Goal: Information Seeking & Learning: Learn about a topic

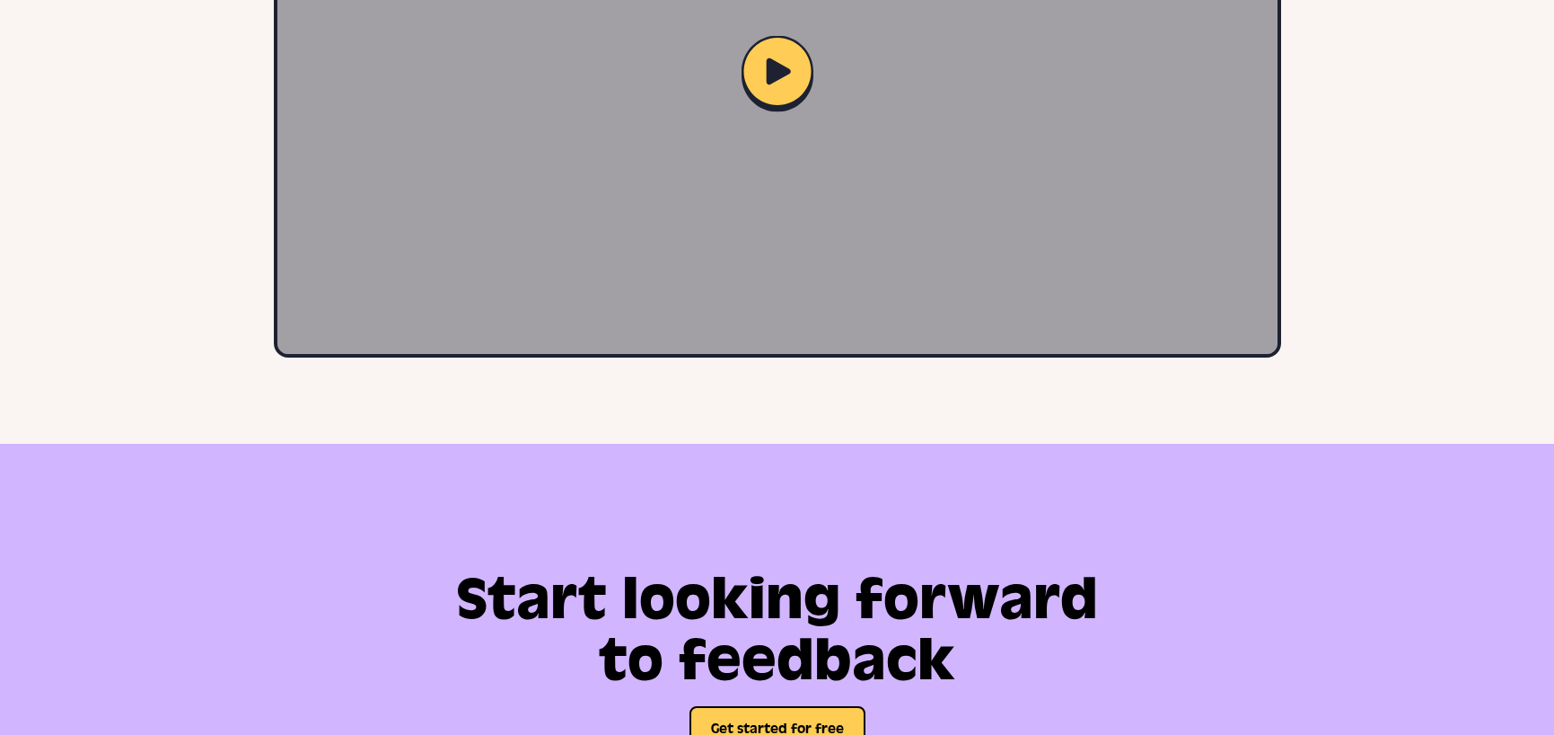
scroll to position [4898, 0]
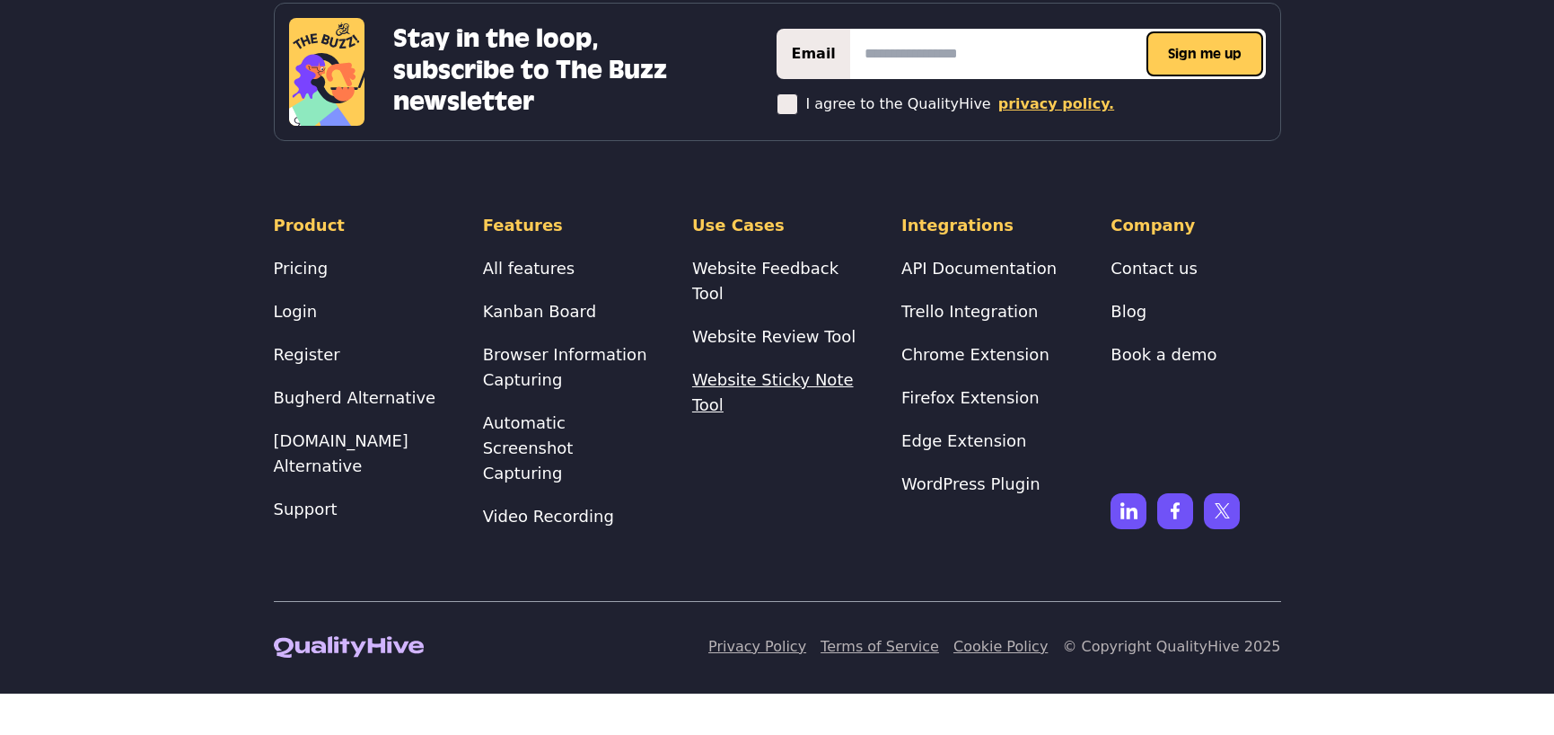
click at [780, 370] on link "Website Sticky Note Tool" at bounding box center [773, 392] width 162 height 44
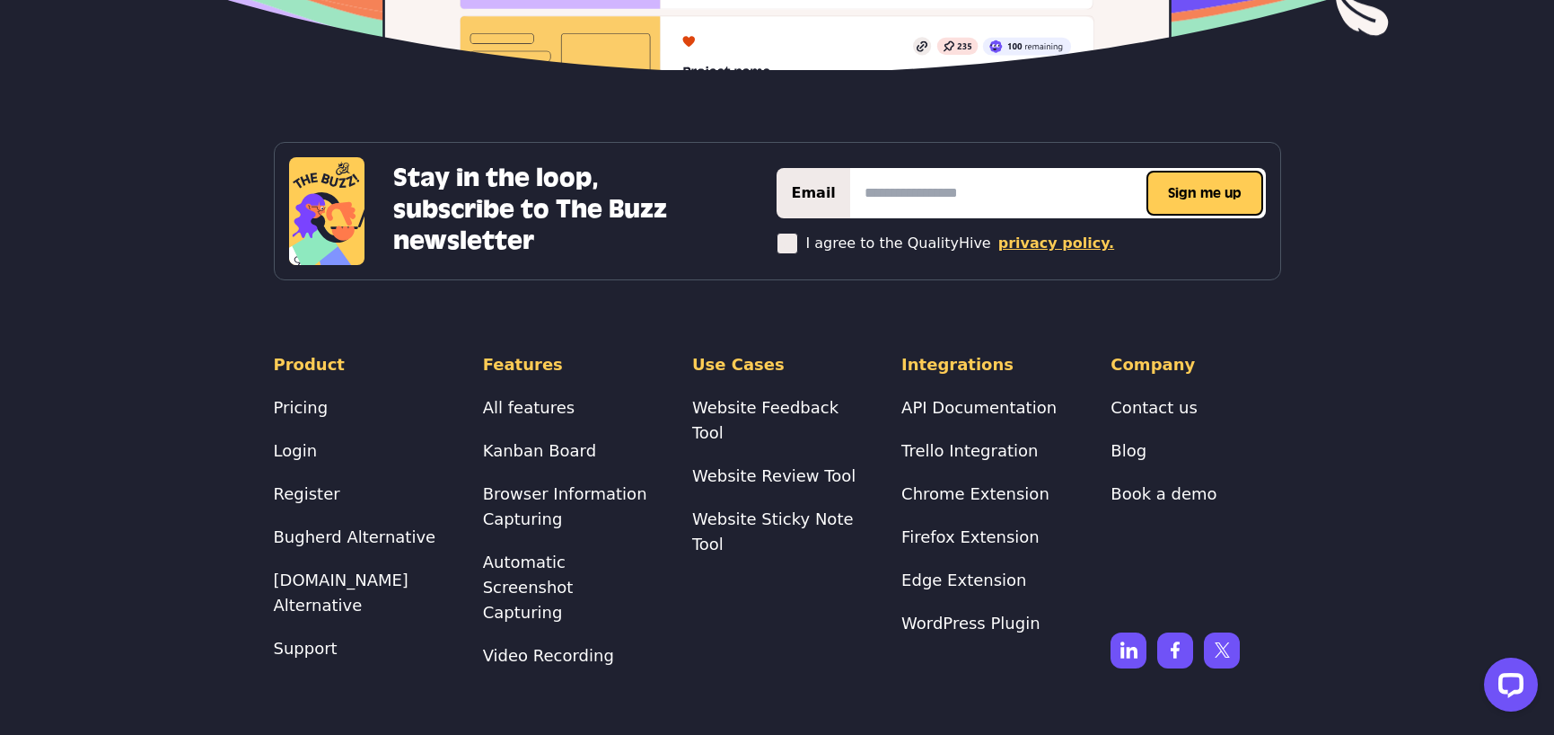
scroll to position [4832, 0]
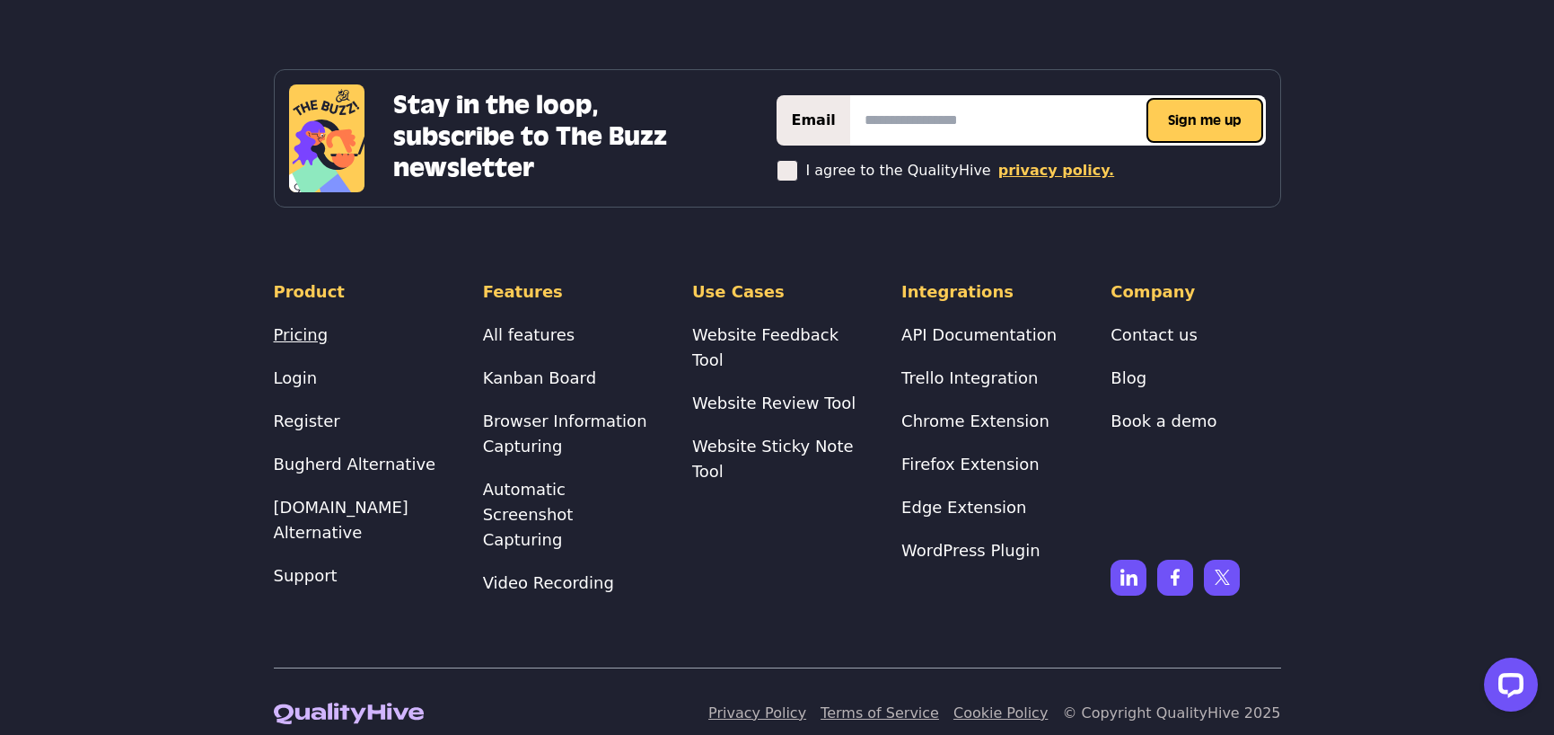
click at [298, 336] on link "Pricing" at bounding box center [301, 334] width 55 height 19
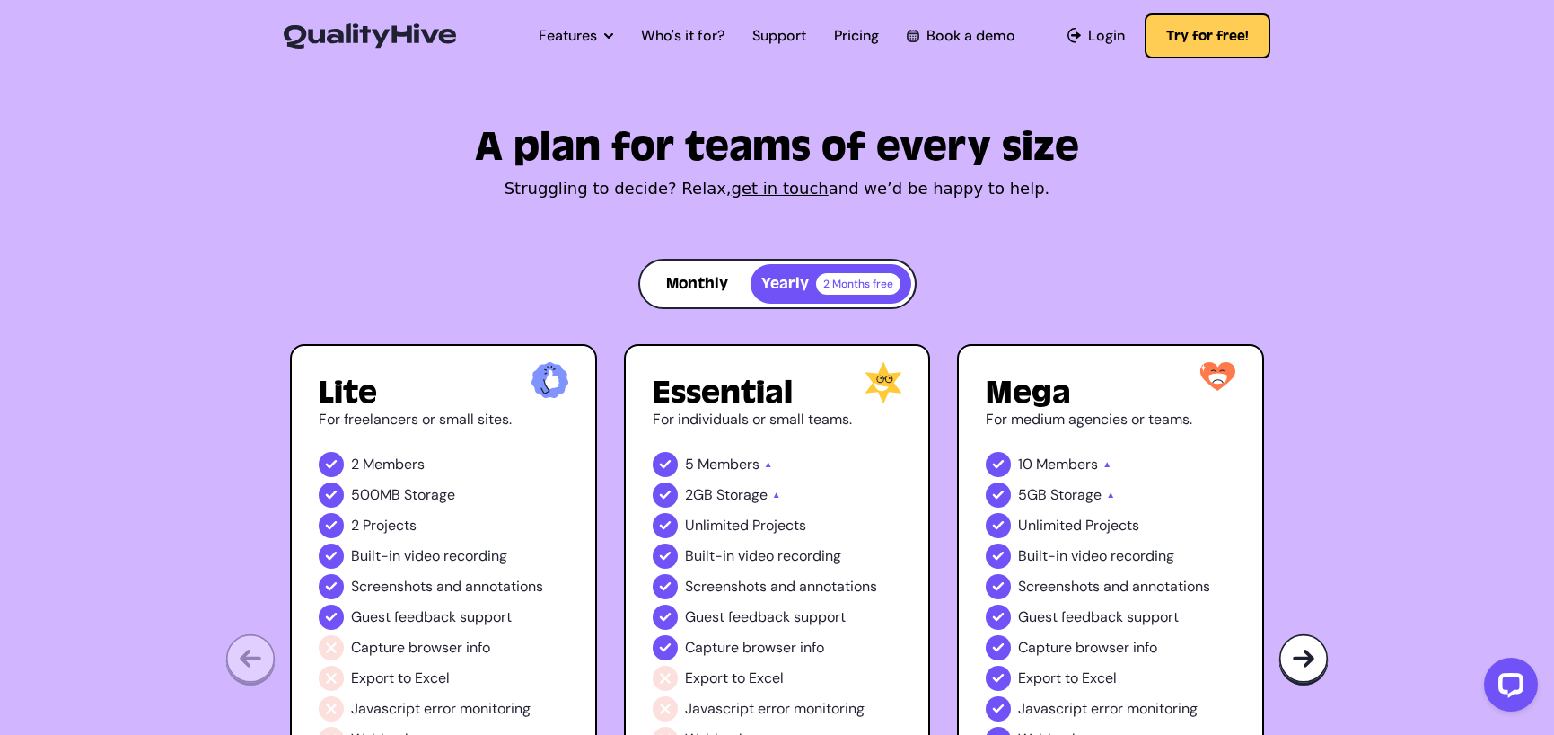
click at [836, 314] on div "Monthly Yearly 2 Months free Lite For freelancers or small sites. 2 Members 500…" at bounding box center [777, 635] width 974 height 752
click at [1311, 374] on div "Colossal For large agencies or teams. 30 Members ▲ 40GB Storage ▲ Unlimited Pro…" at bounding box center [1444, 675] width 307 height 662
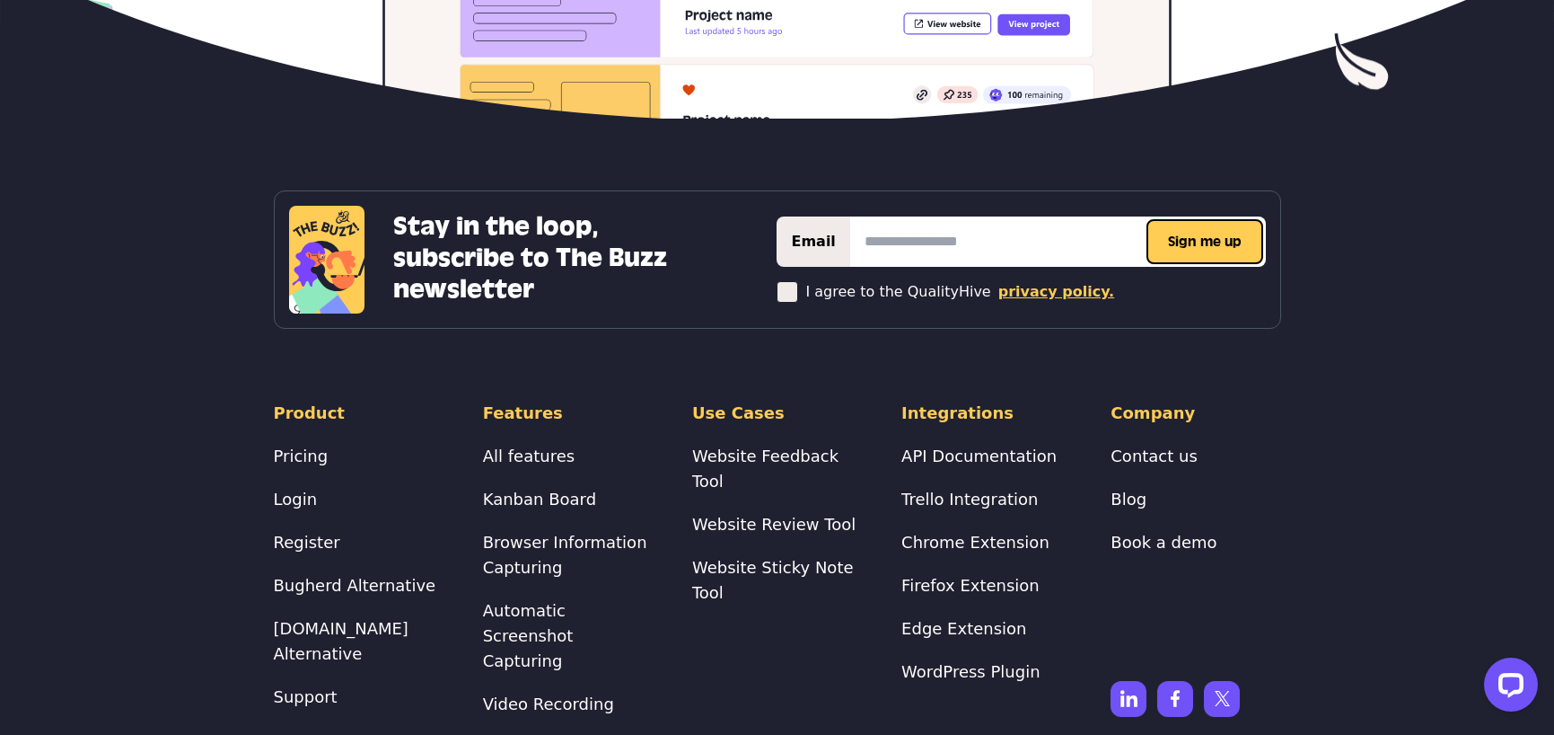
scroll to position [4135, 0]
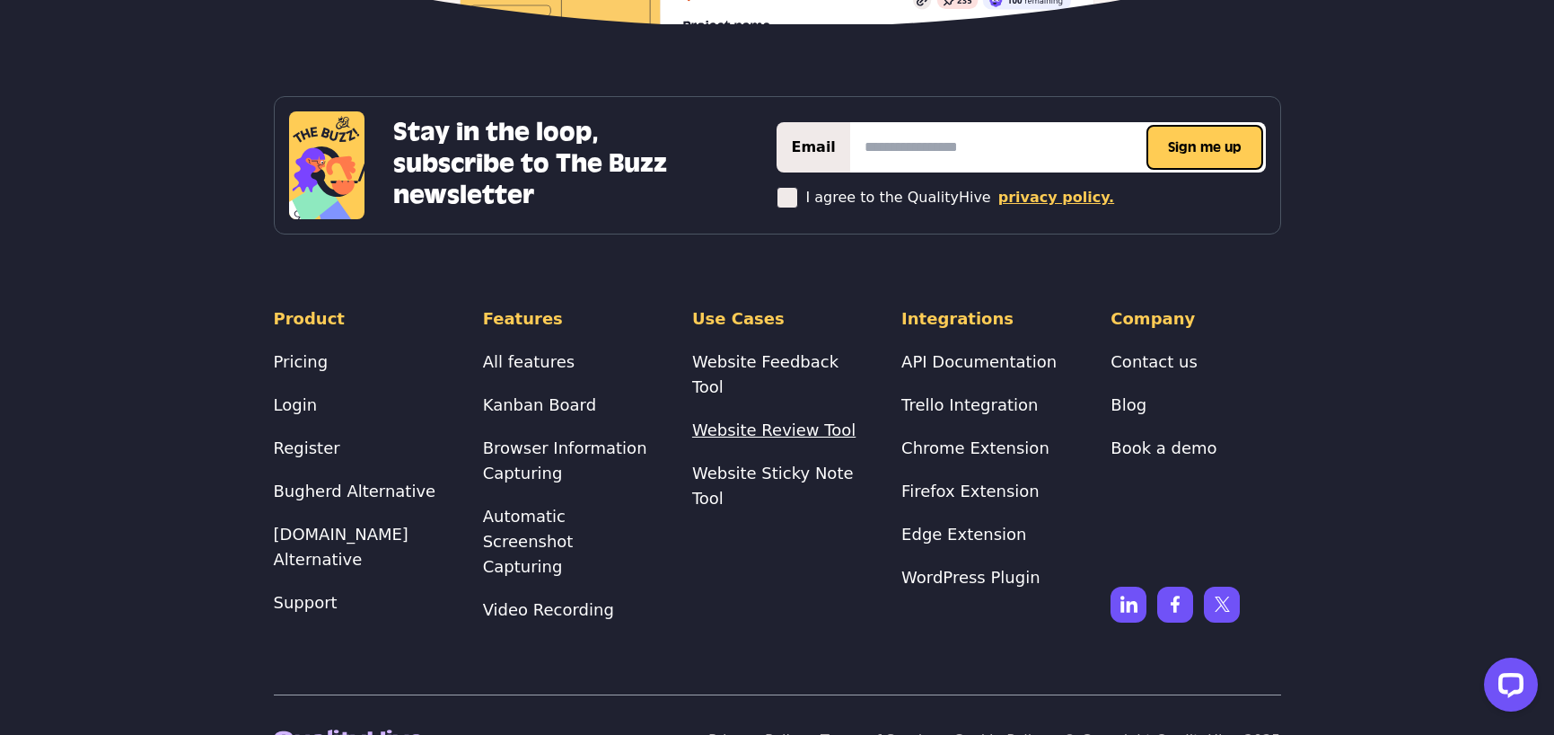
click at [708, 420] on link "Website Review Tool" at bounding box center [773, 429] width 163 height 19
